Goal: Check status: Check status

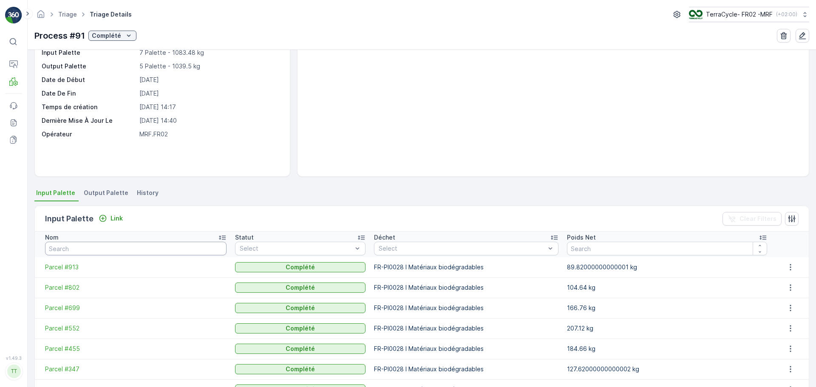
scroll to position [99, 0]
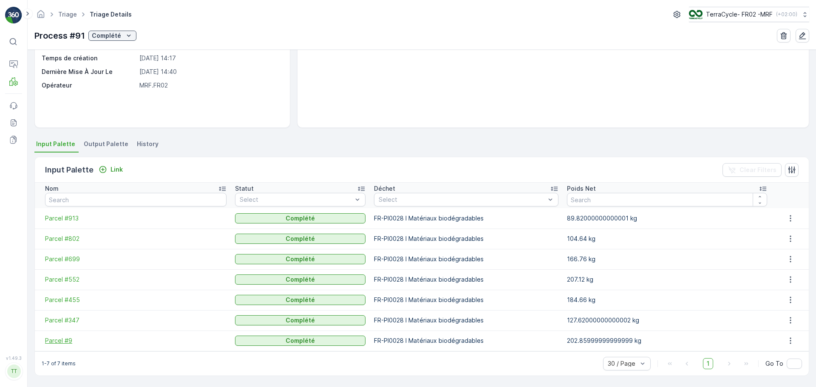
click at [59, 342] on span "Parcel #9" at bounding box center [135, 341] width 181 height 8
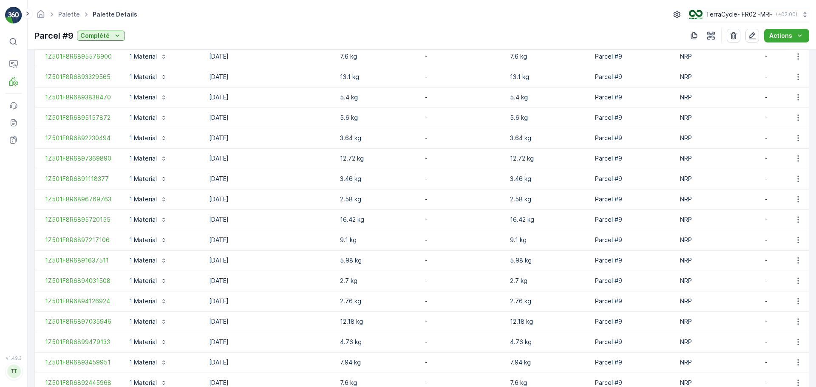
scroll to position [376, 0]
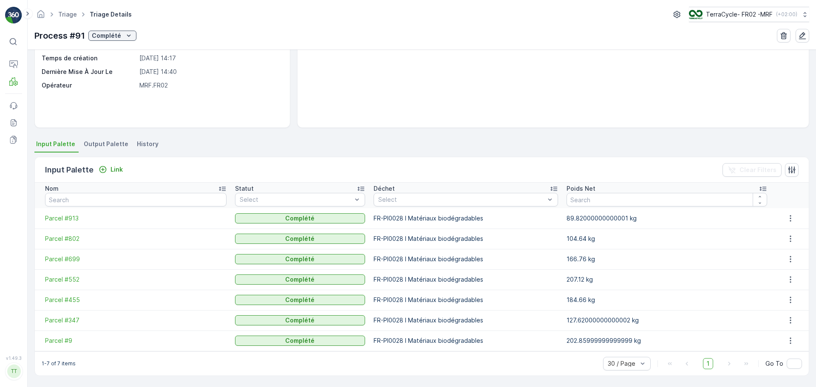
scroll to position [99, 0]
click at [62, 322] on span "Parcel #347" at bounding box center [135, 320] width 181 height 8
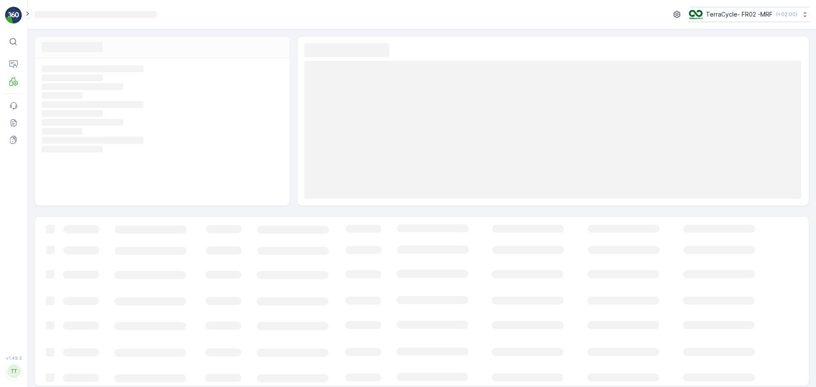
scroll to position [6, 0]
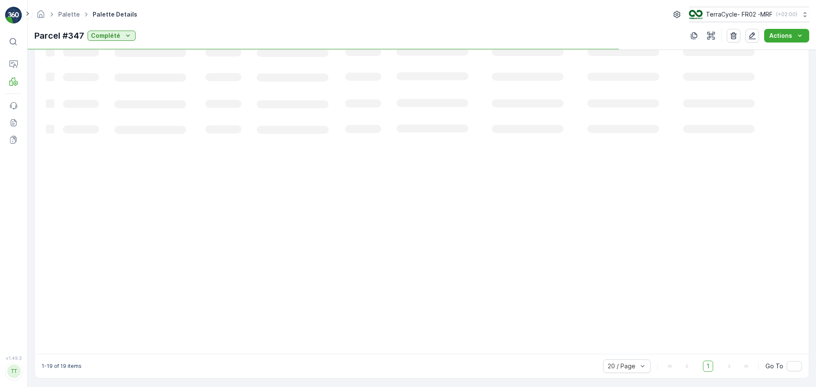
scroll to position [316, 0]
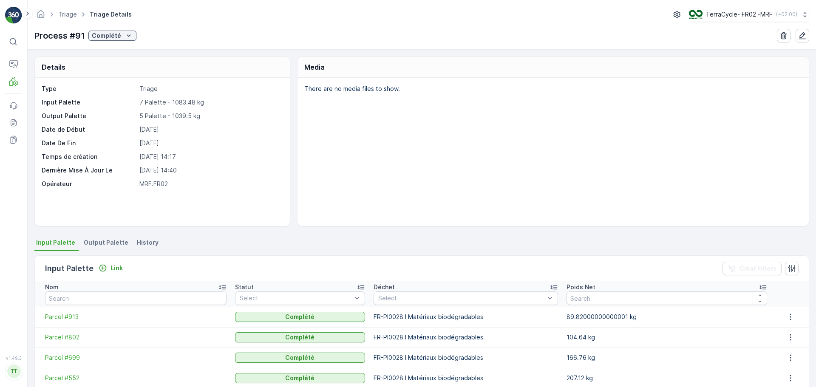
scroll to position [99, 0]
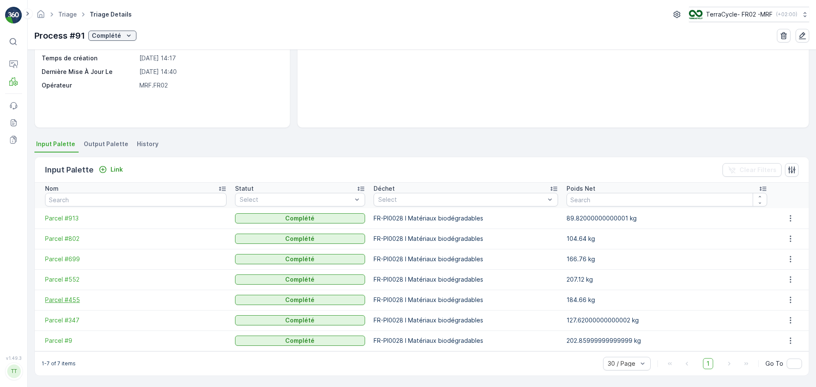
click at [65, 303] on span "Parcel #455" at bounding box center [135, 300] width 181 height 8
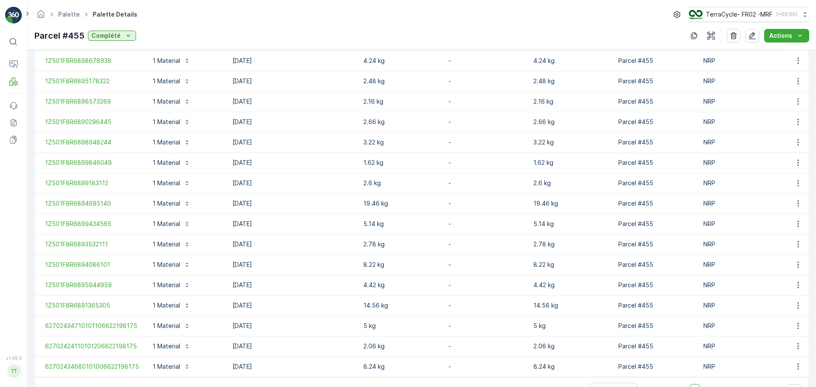
scroll to position [376, 0]
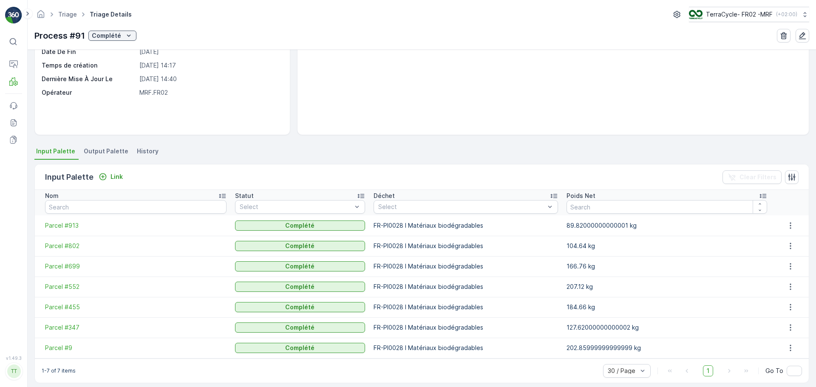
scroll to position [99, 0]
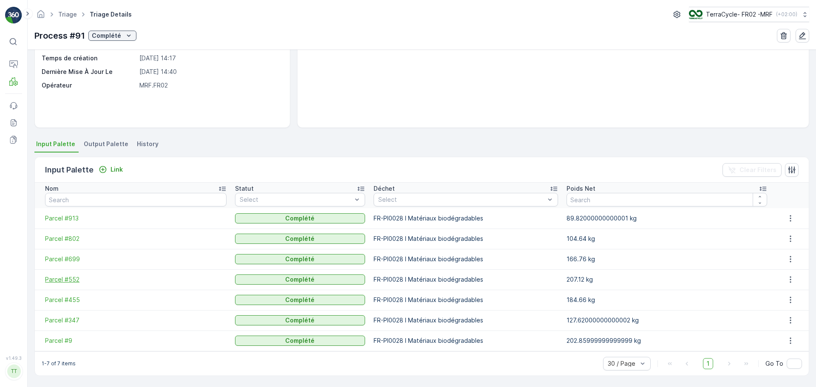
click at [68, 281] on span "Parcel #552" at bounding box center [135, 279] width 181 height 8
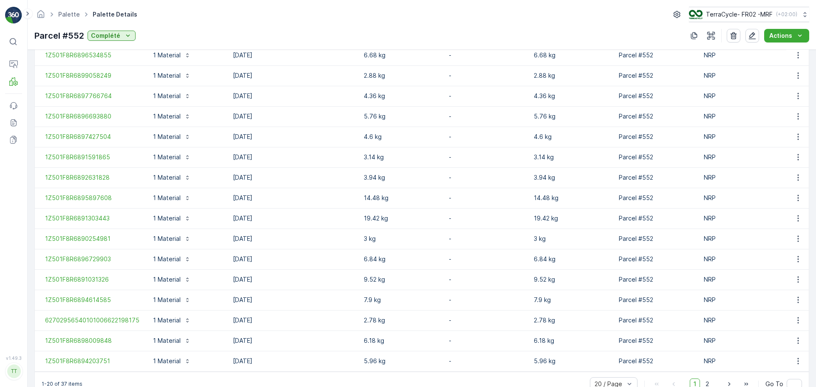
scroll to position [376, 0]
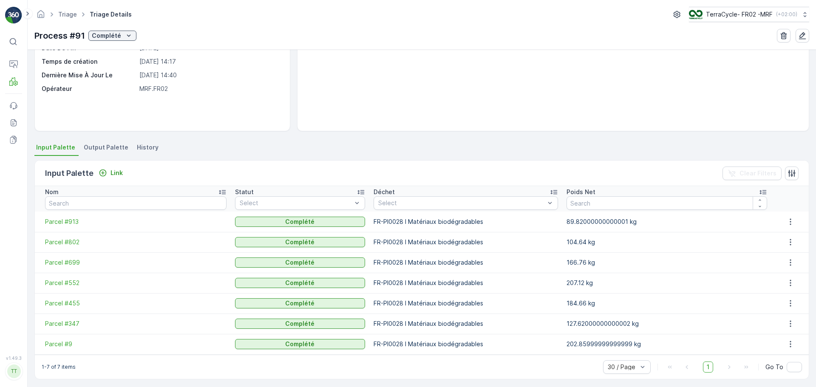
scroll to position [99, 0]
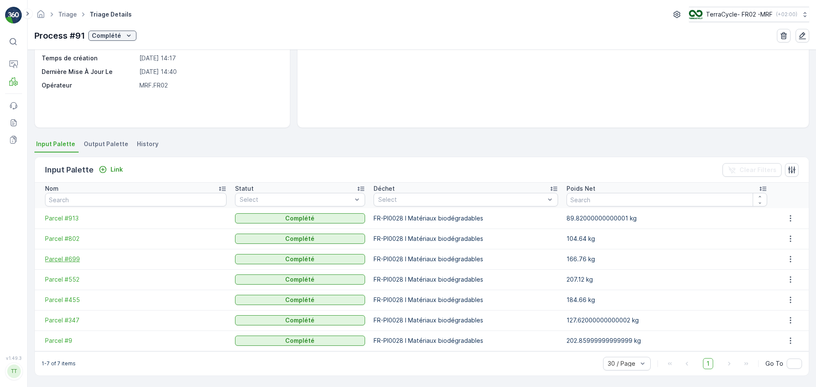
click at [62, 256] on span "Parcel #699" at bounding box center [135, 259] width 181 height 8
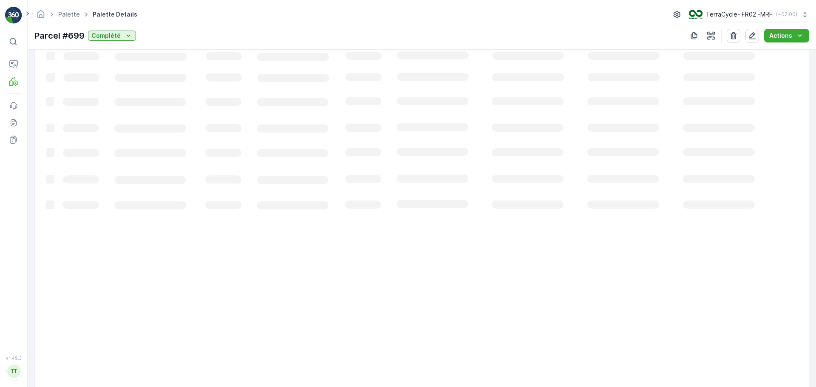
scroll to position [316, 0]
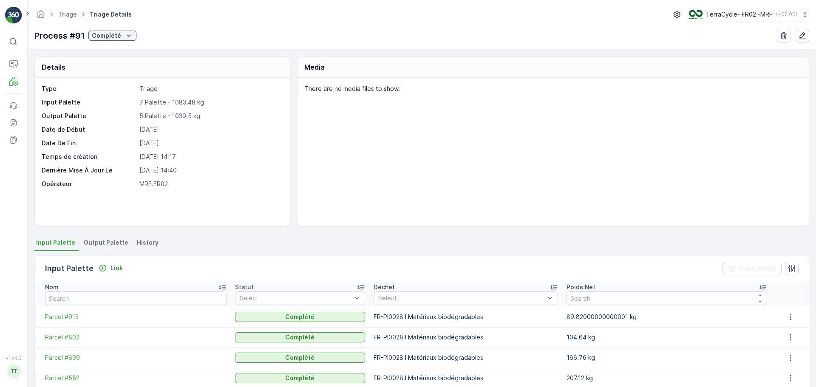
scroll to position [99, 0]
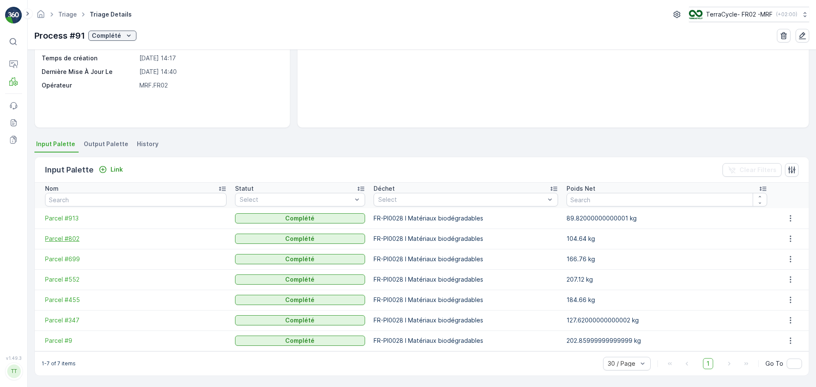
click at [69, 240] on span "Parcel #802" at bounding box center [135, 239] width 181 height 8
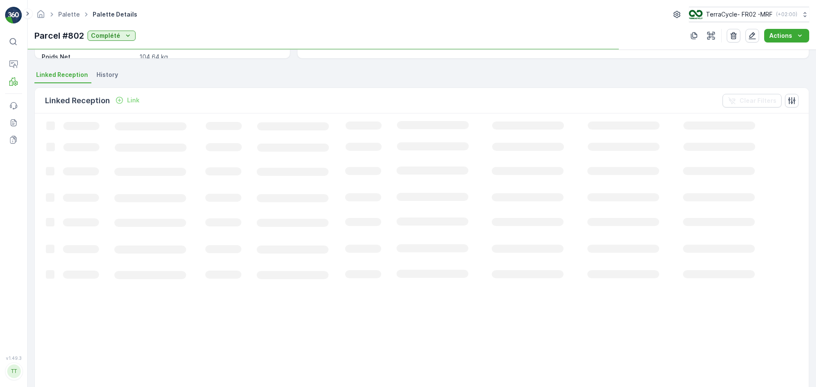
scroll to position [316, 0]
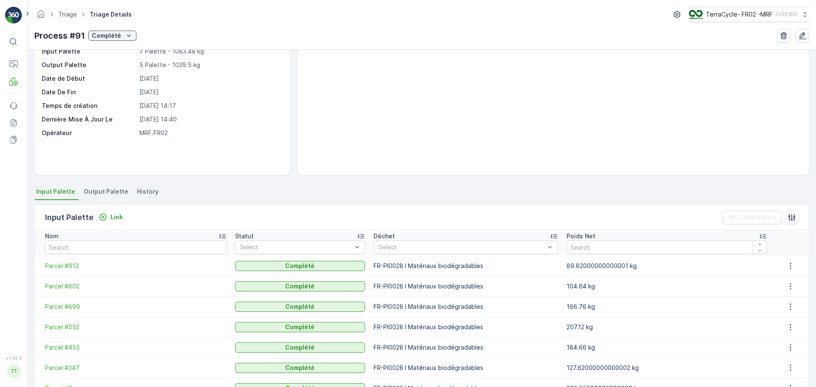
scroll to position [99, 0]
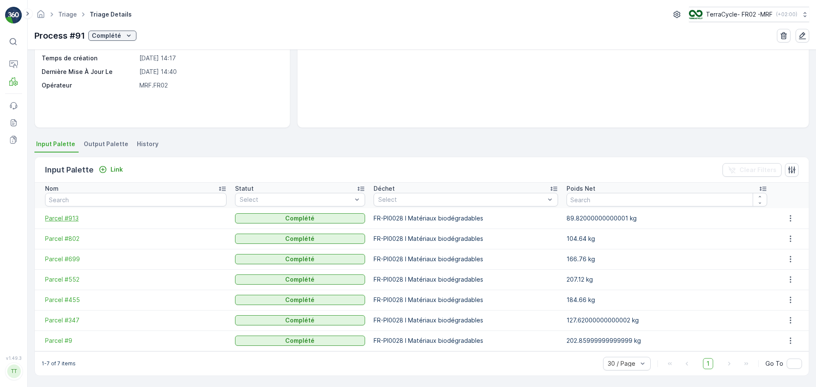
click at [71, 221] on span "Parcel #913" at bounding box center [135, 218] width 181 height 8
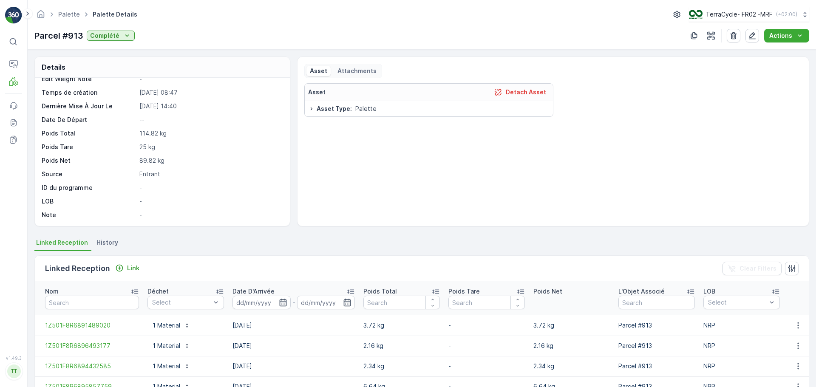
scroll to position [295, 0]
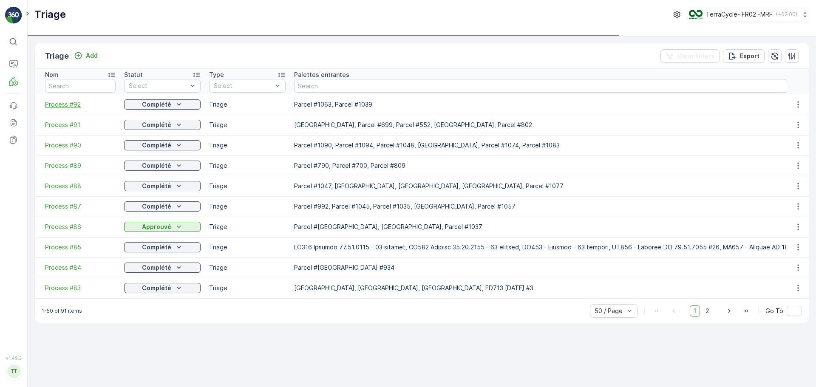
click at [66, 104] on span "Process #92" at bounding box center [80, 104] width 71 height 8
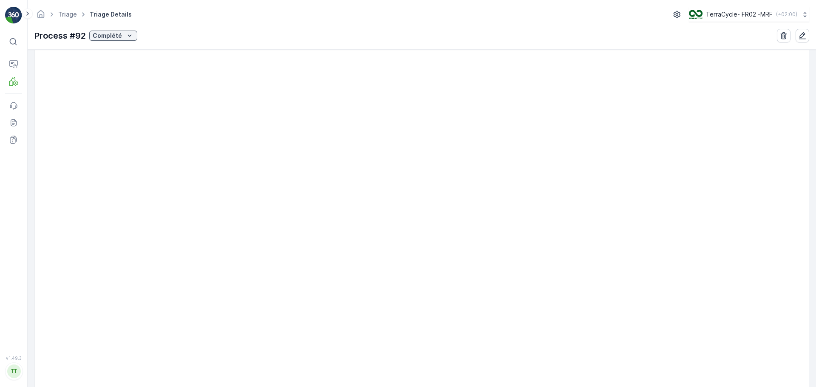
scroll to position [51, 0]
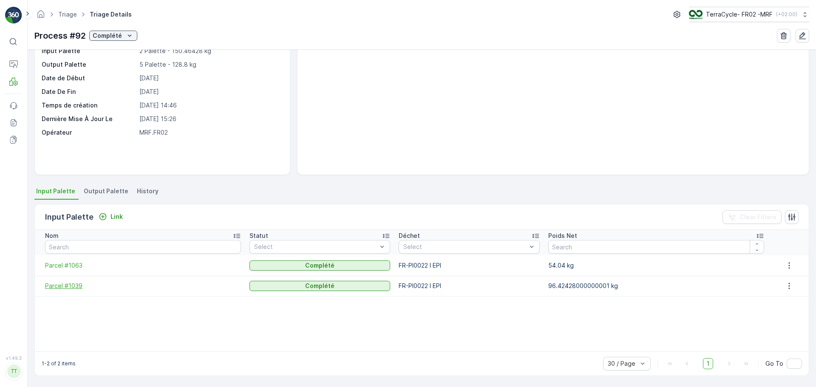
click at [62, 284] on span "Parcel #1039" at bounding box center [143, 286] width 196 height 8
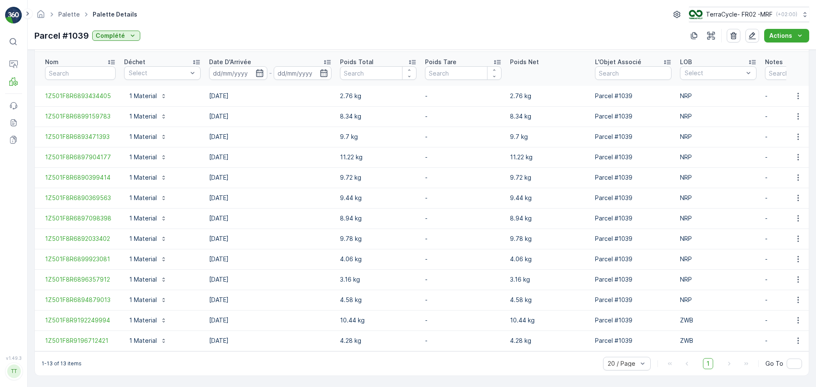
scroll to position [234, 0]
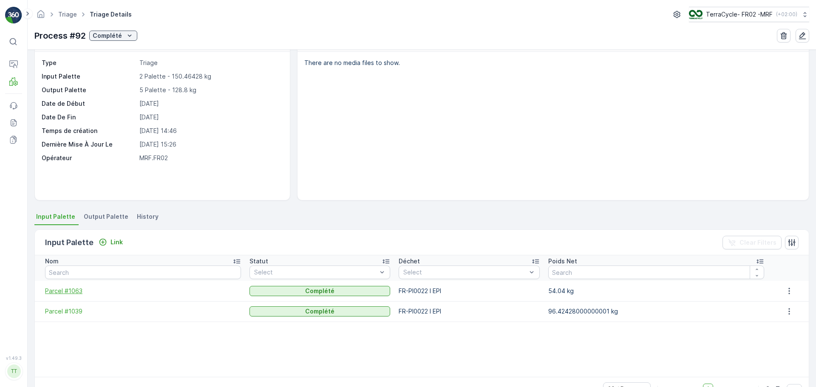
scroll to position [51, 0]
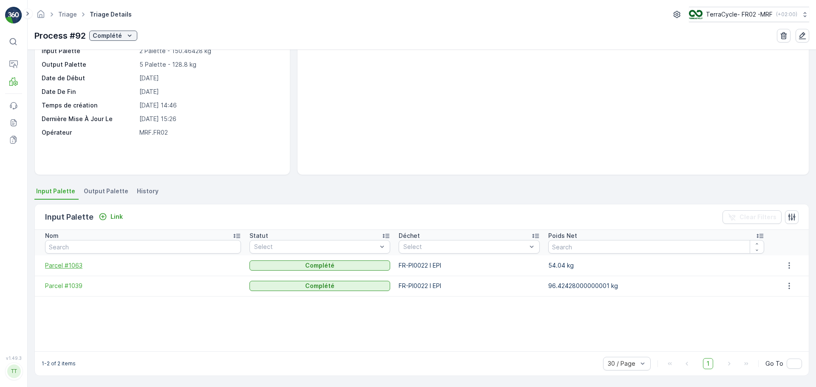
click at [75, 269] on span "Parcel #1063" at bounding box center [143, 265] width 196 height 8
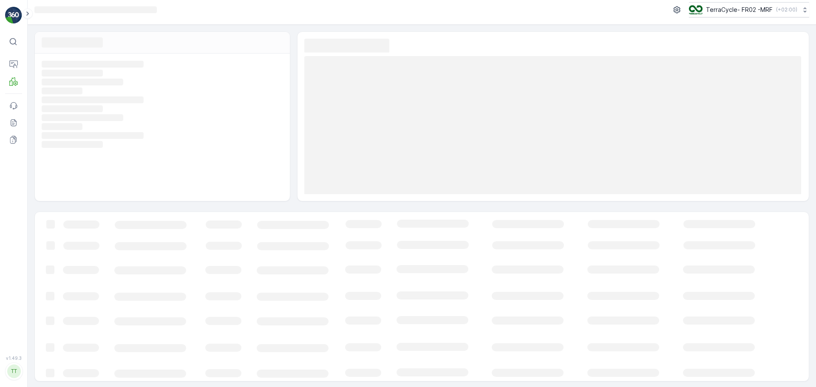
scroll to position [6, 0]
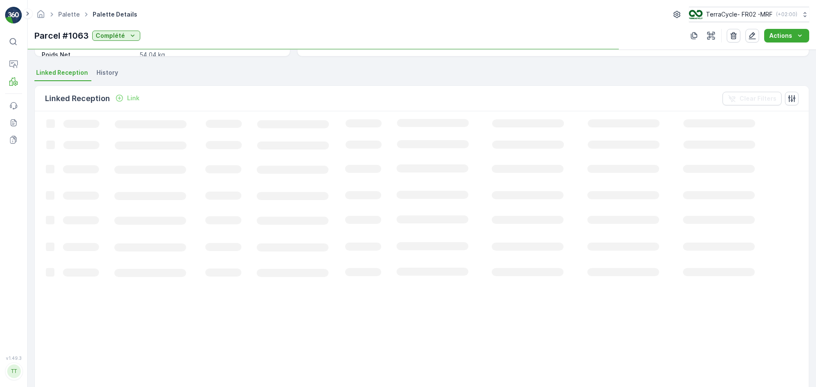
scroll to position [170, 0]
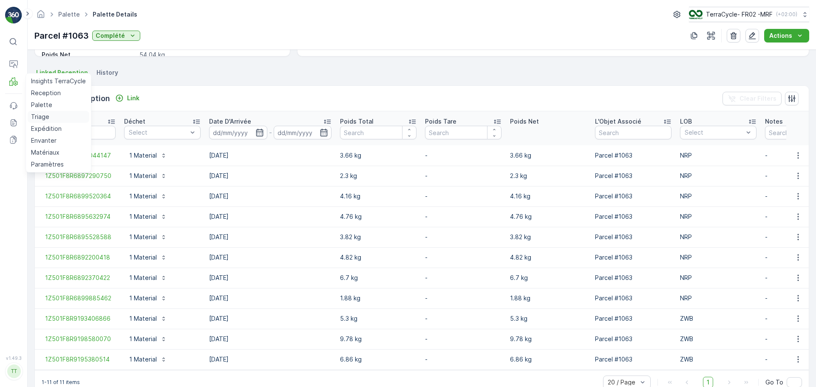
click at [38, 119] on p "Triage" at bounding box center [40, 117] width 18 height 8
